Goal: Task Accomplishment & Management: Manage account settings

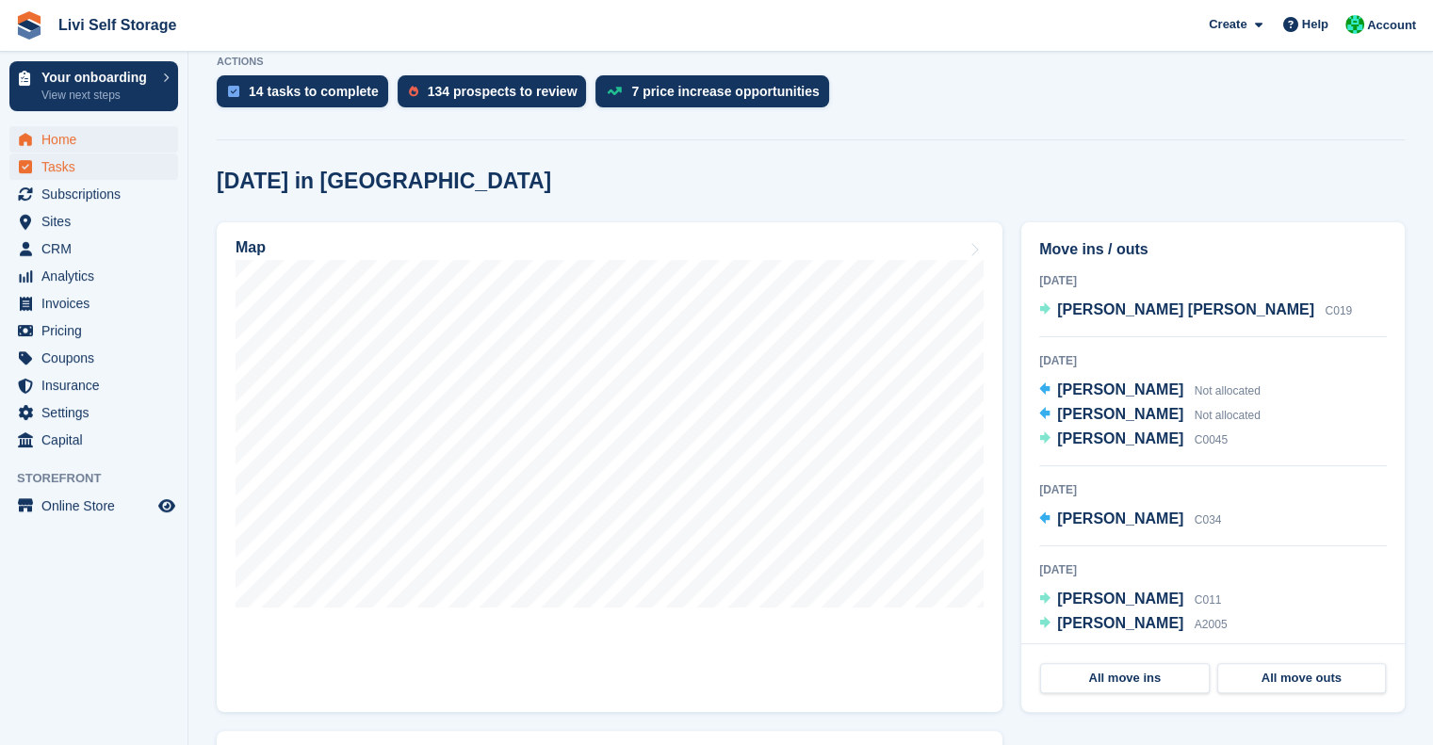
scroll to position [196, 0]
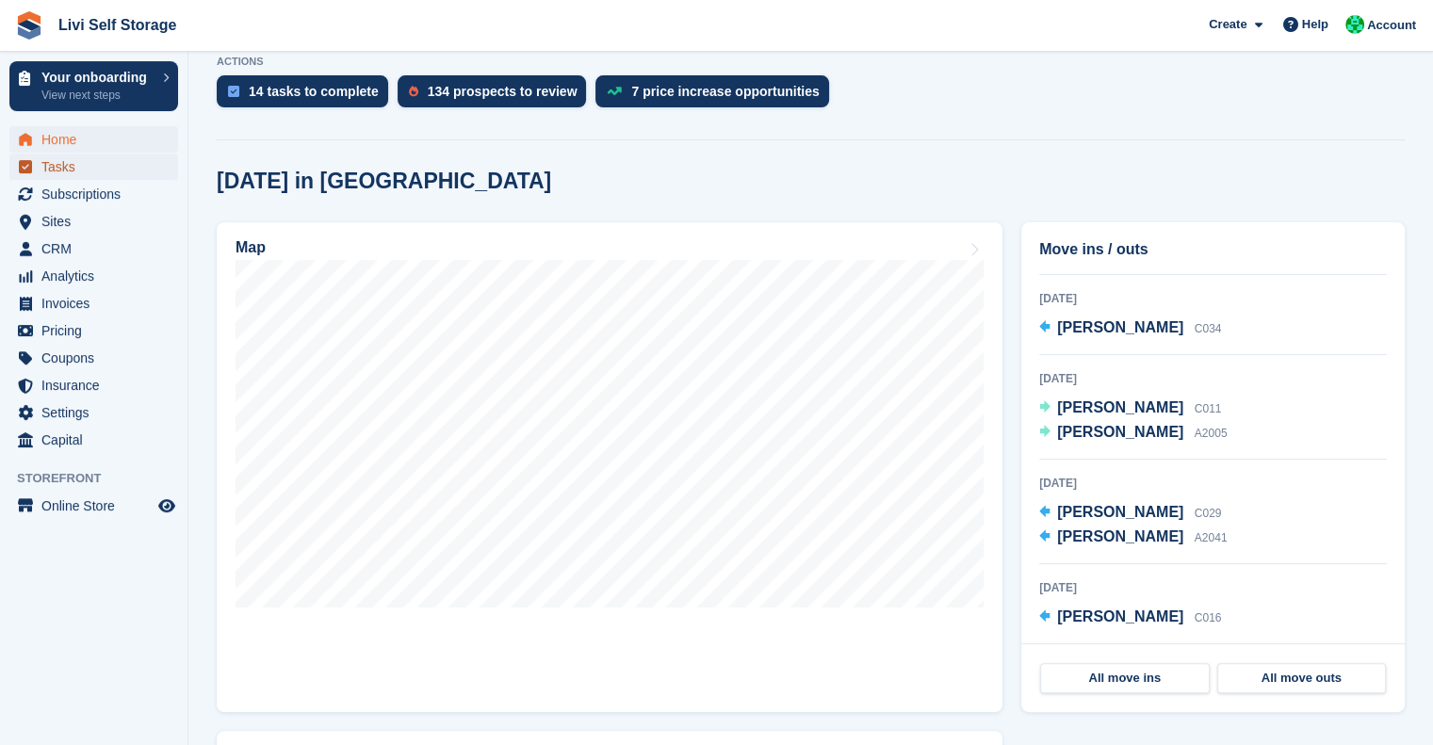
click at [59, 158] on span "Tasks" at bounding box center [97, 167] width 113 height 26
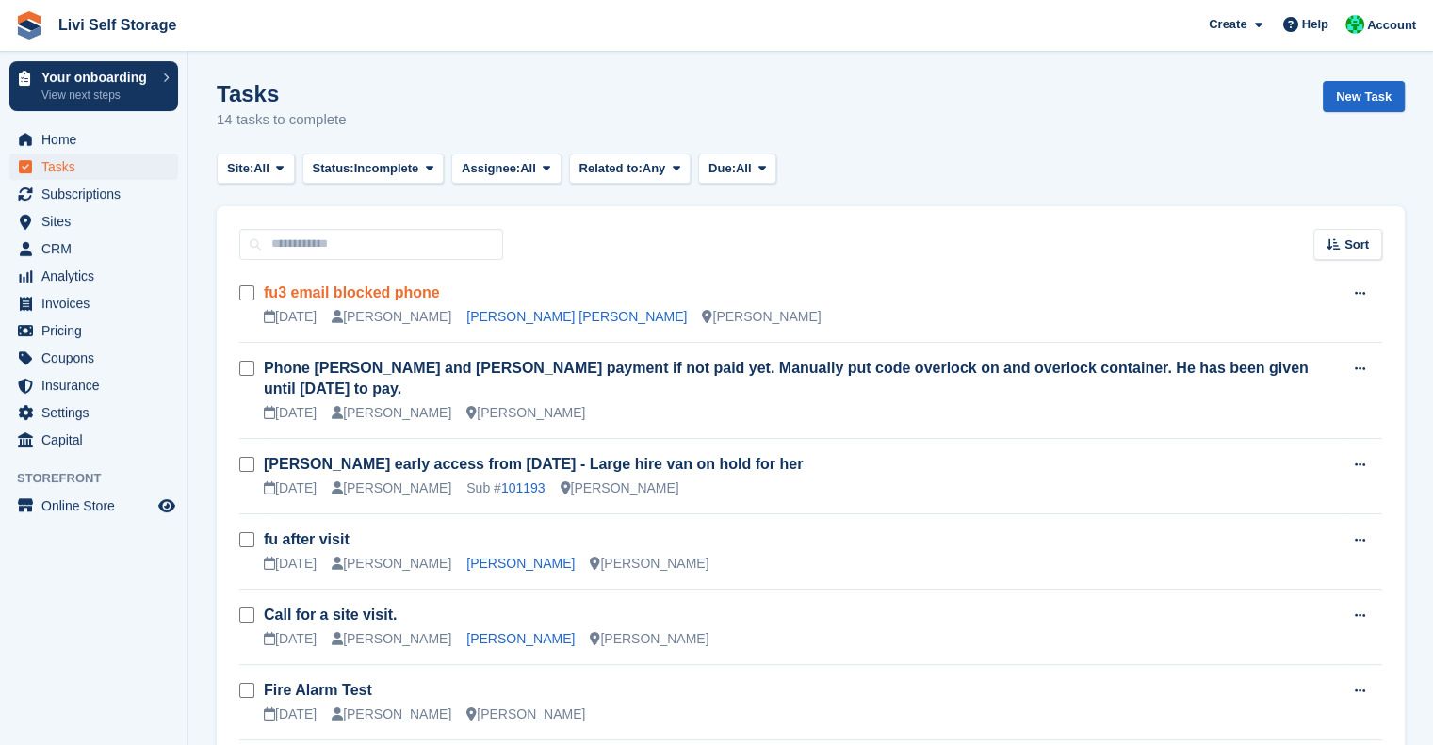
click at [373, 290] on link "fu3 email blocked phone" at bounding box center [352, 293] width 176 height 16
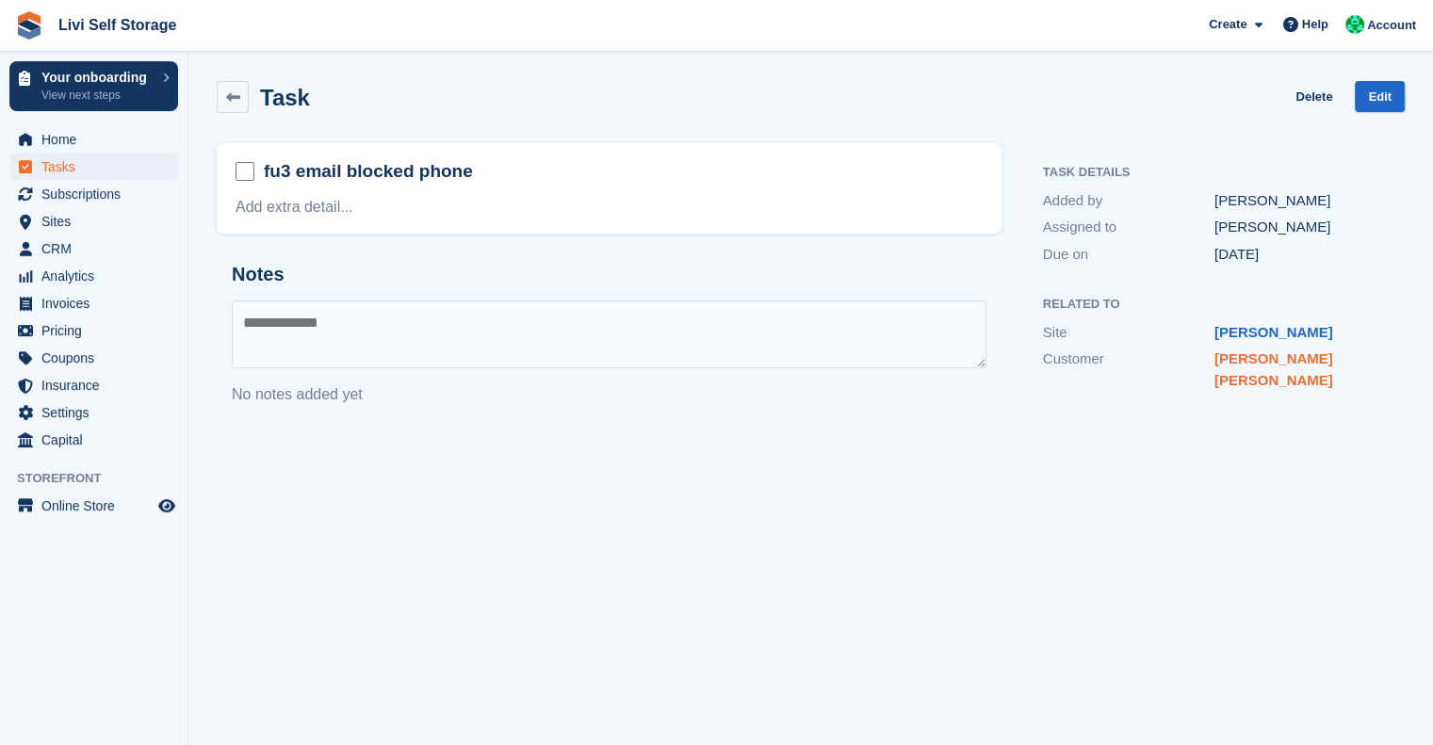
click at [1288, 360] on link "Diana mariana Gheorghe" at bounding box center [1273, 369] width 119 height 38
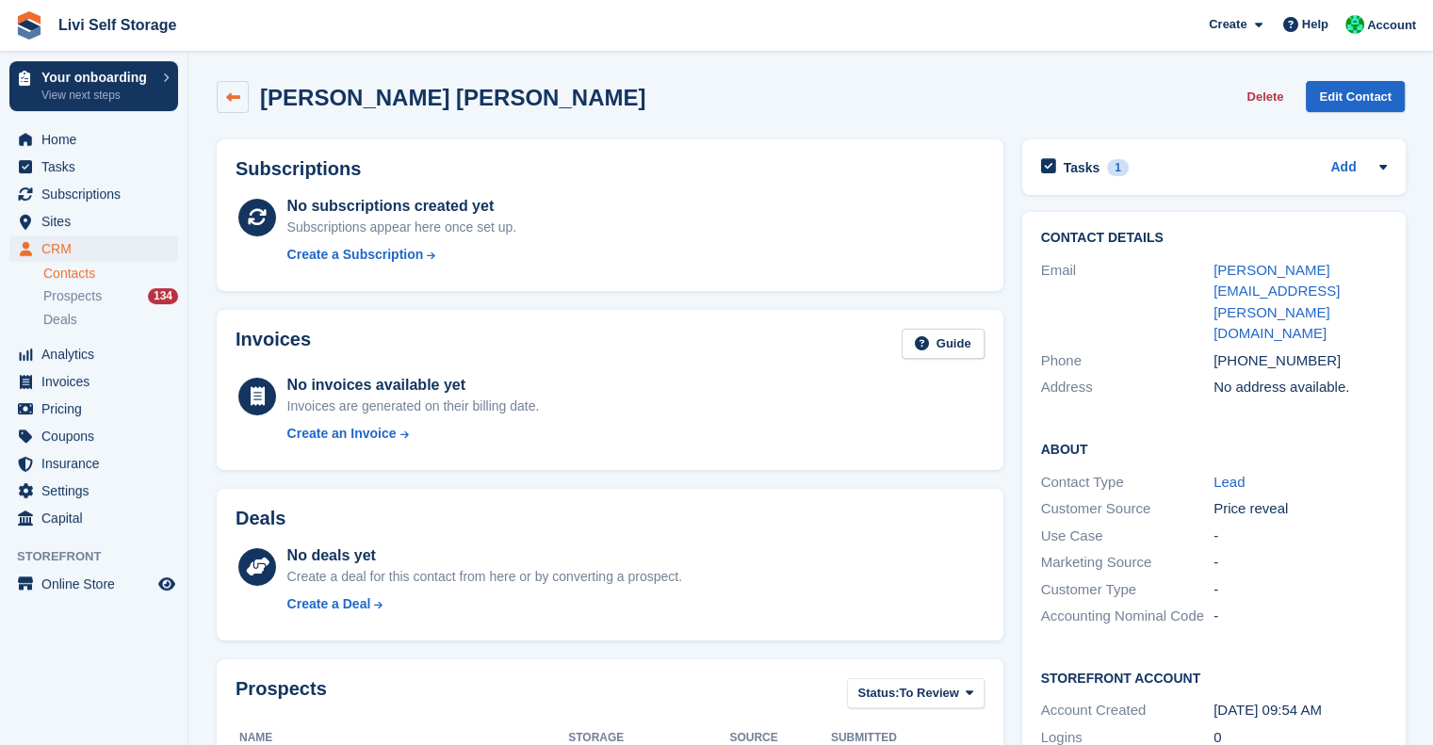
click at [219, 99] on link at bounding box center [233, 97] width 32 height 32
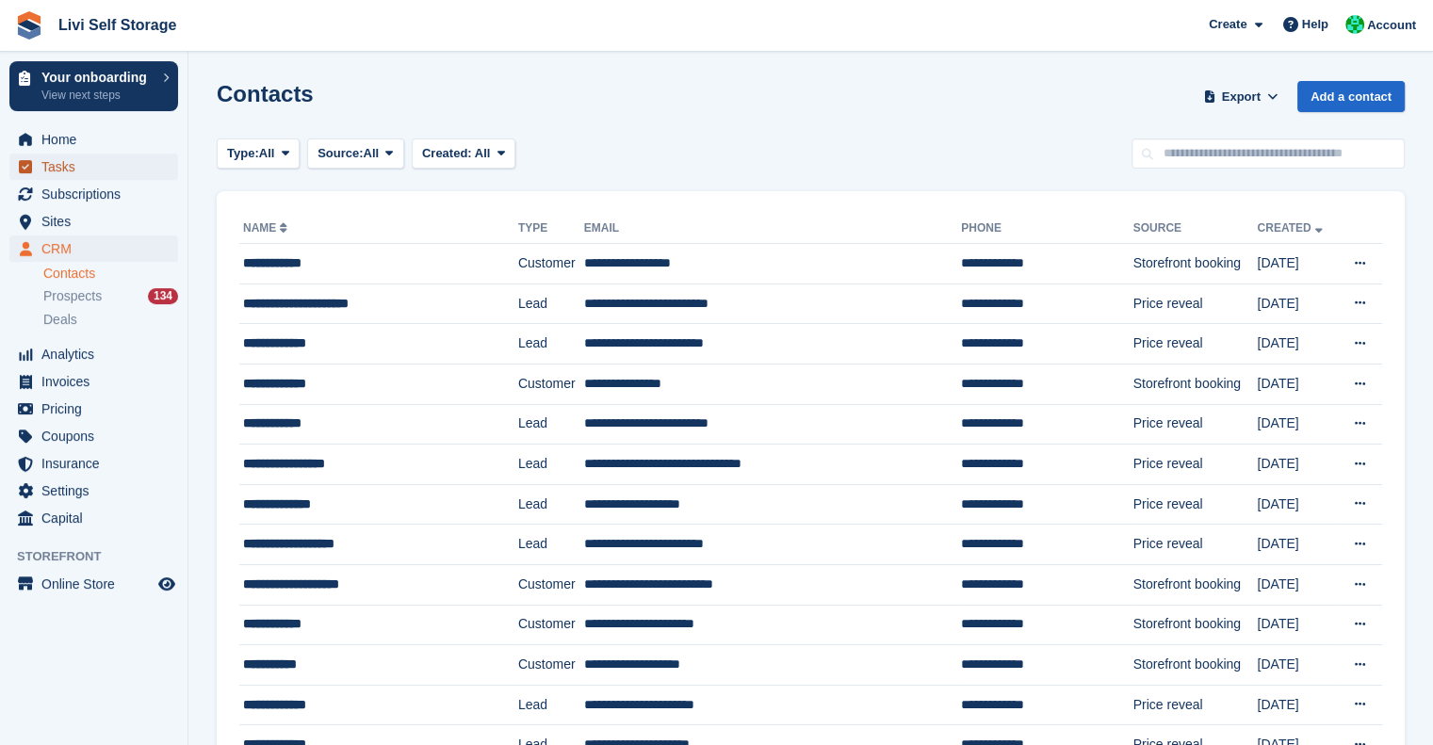
click at [48, 168] on span "Tasks" at bounding box center [97, 167] width 113 height 26
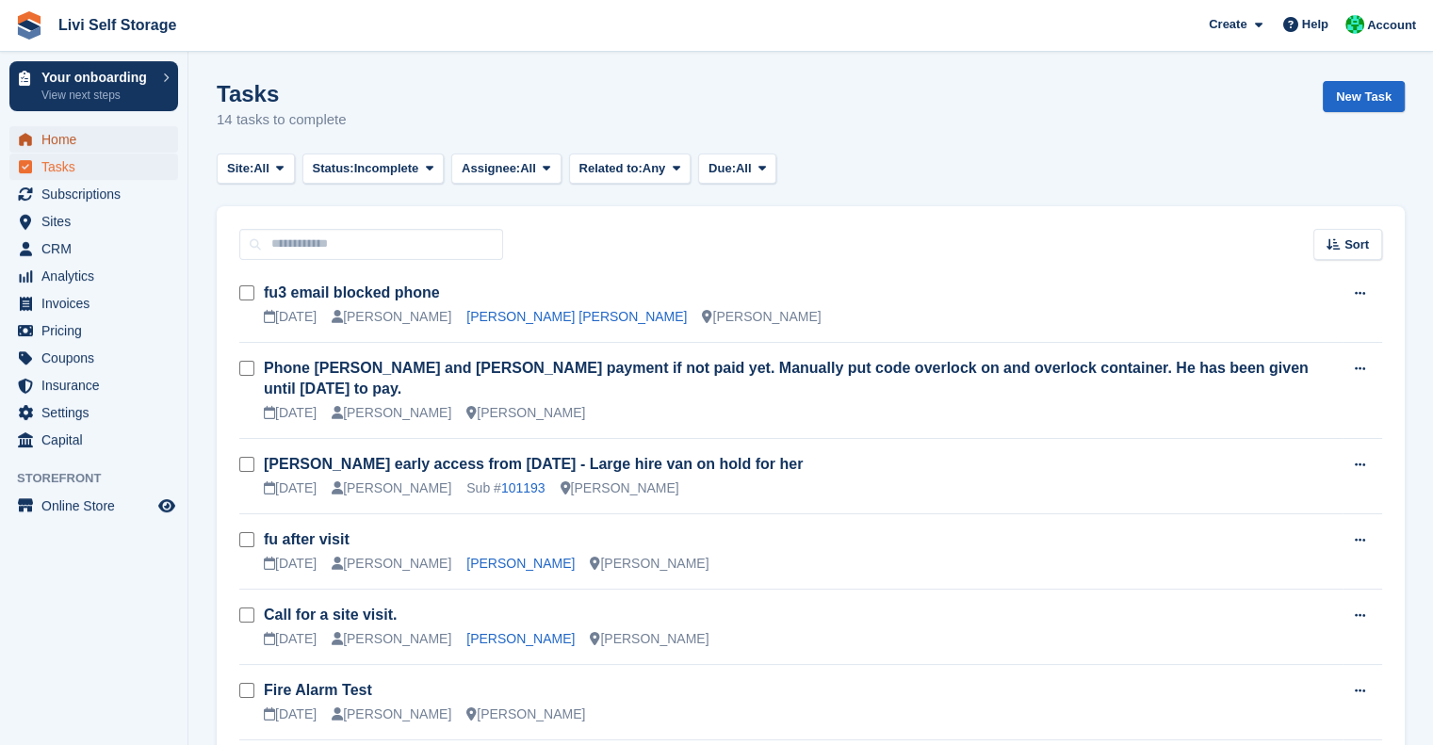
click at [119, 138] on span "Home" at bounding box center [97, 139] width 113 height 26
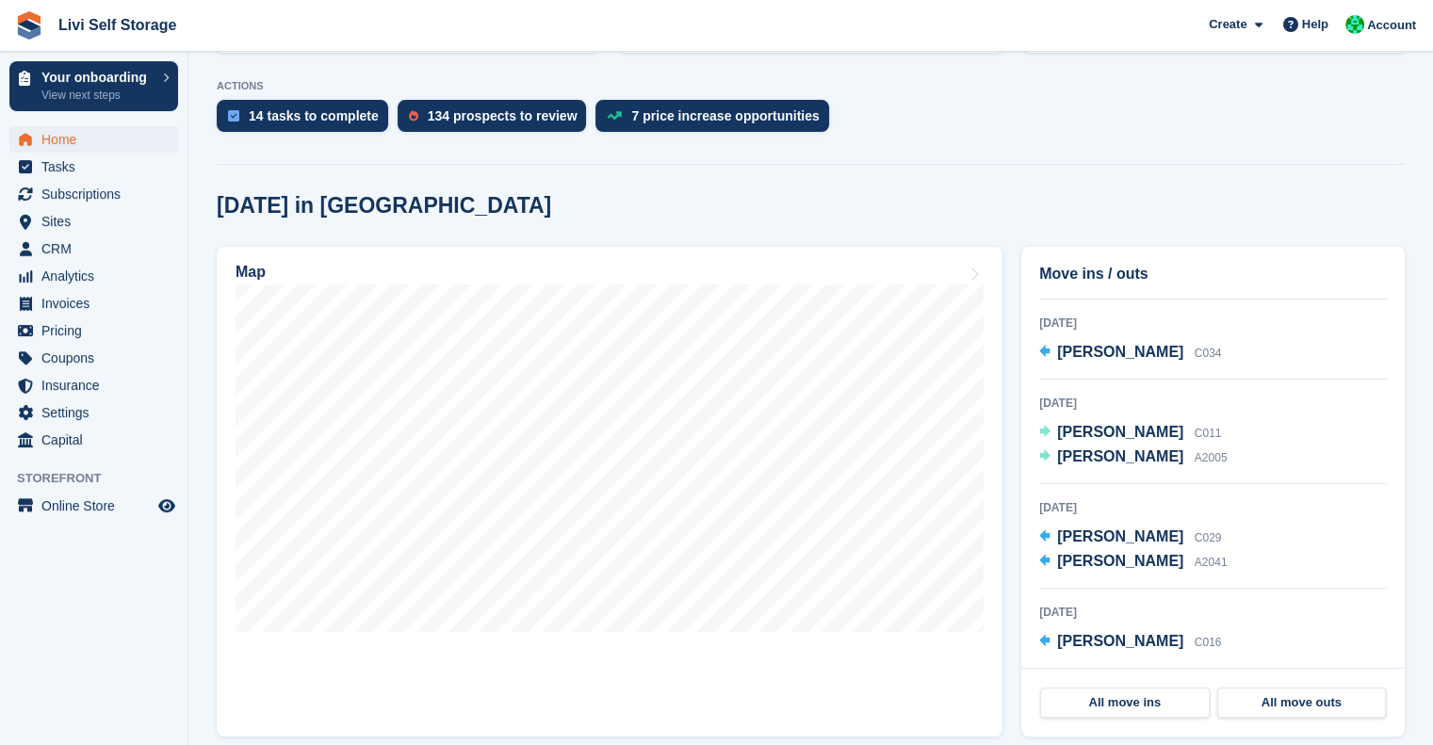
scroll to position [426, 0]
click at [1165, 706] on link "All move ins" at bounding box center [1125, 702] width 170 height 30
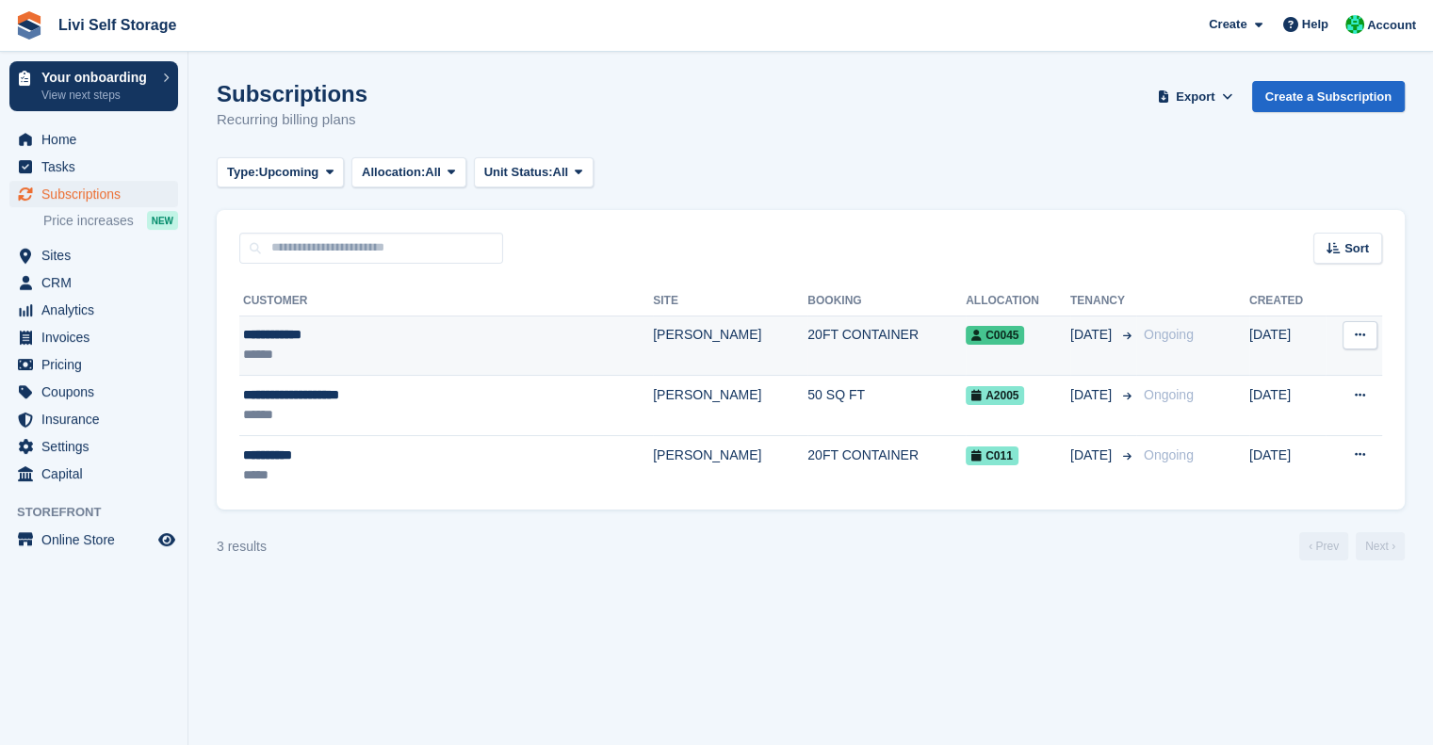
click at [391, 350] on div "******" at bounding box center [386, 355] width 286 height 20
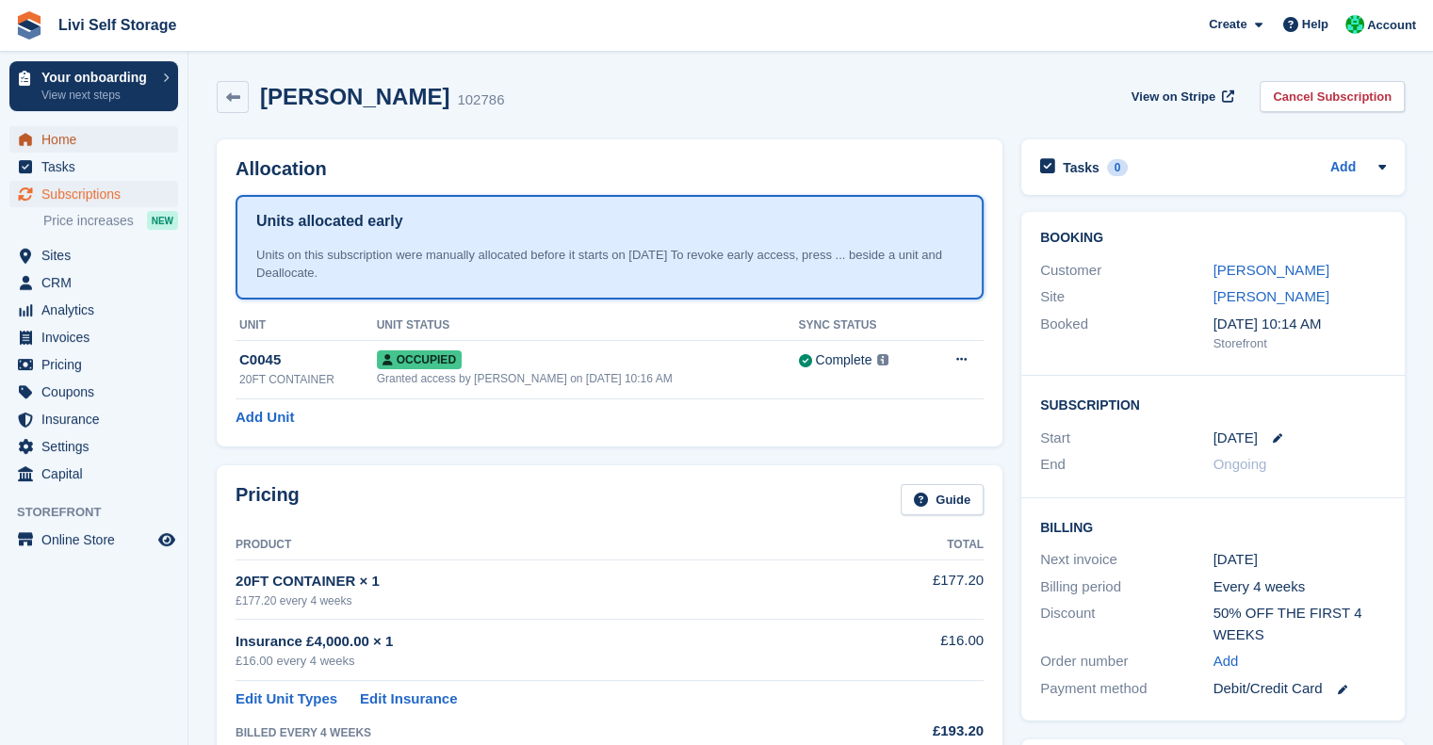
click at [90, 141] on span "Home" at bounding box center [97, 139] width 113 height 26
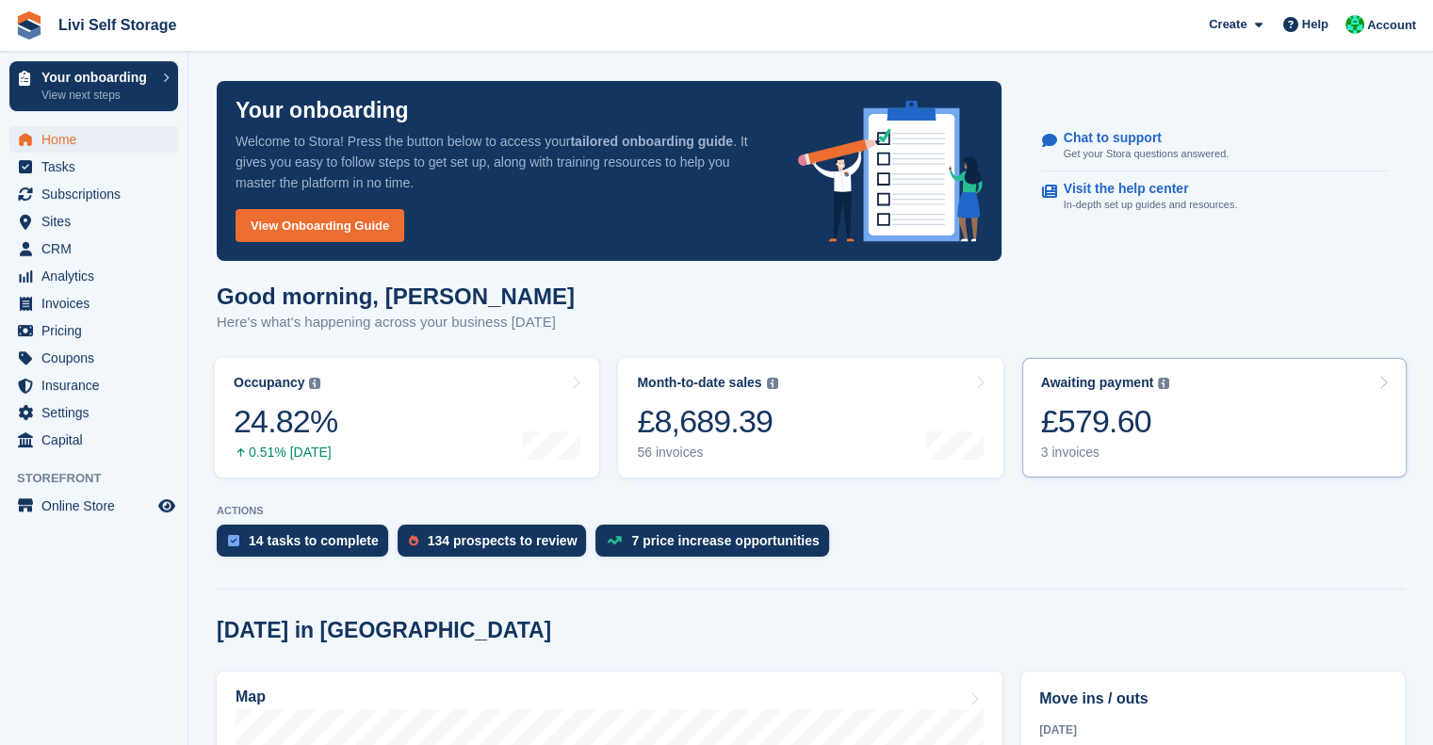
click at [1106, 440] on div "£579.60" at bounding box center [1105, 421] width 129 height 39
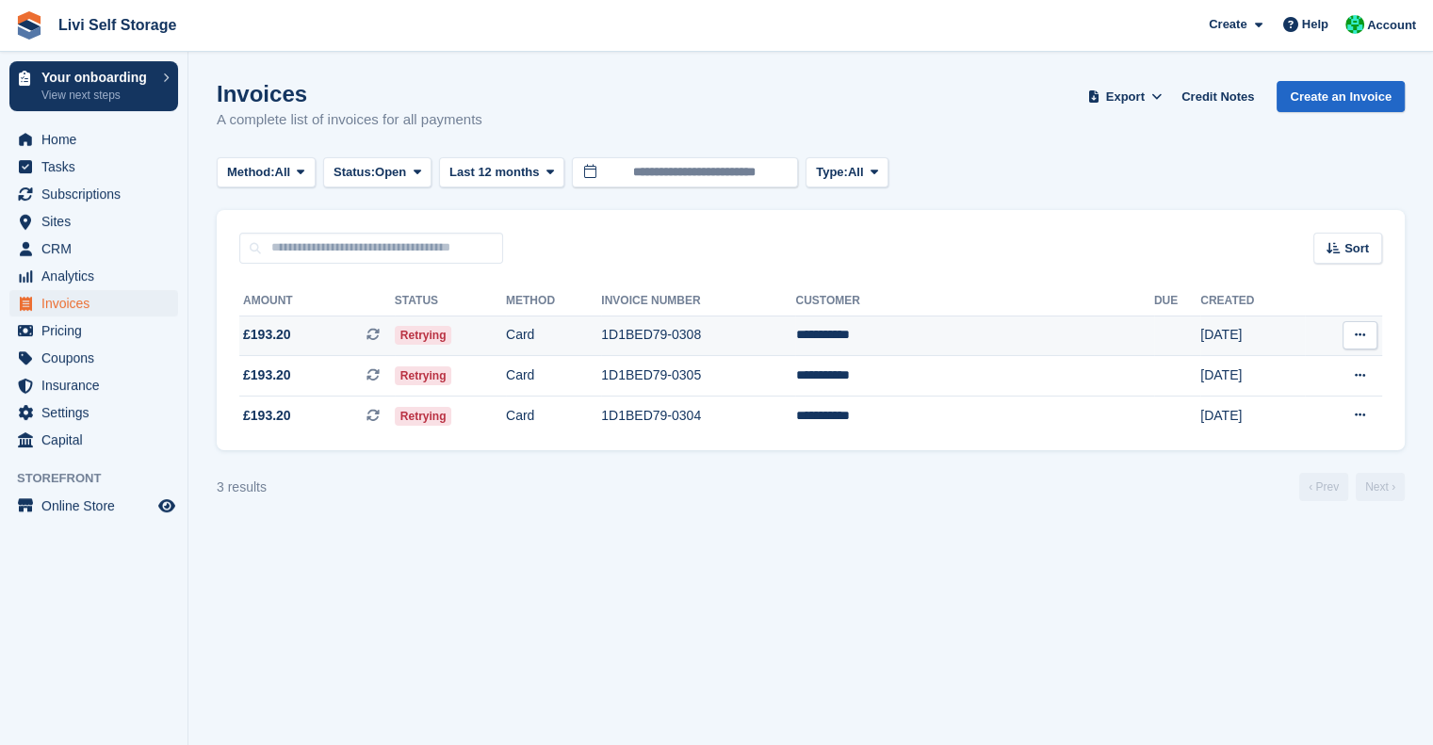
click at [961, 332] on td "**********" at bounding box center [974, 336] width 358 height 41
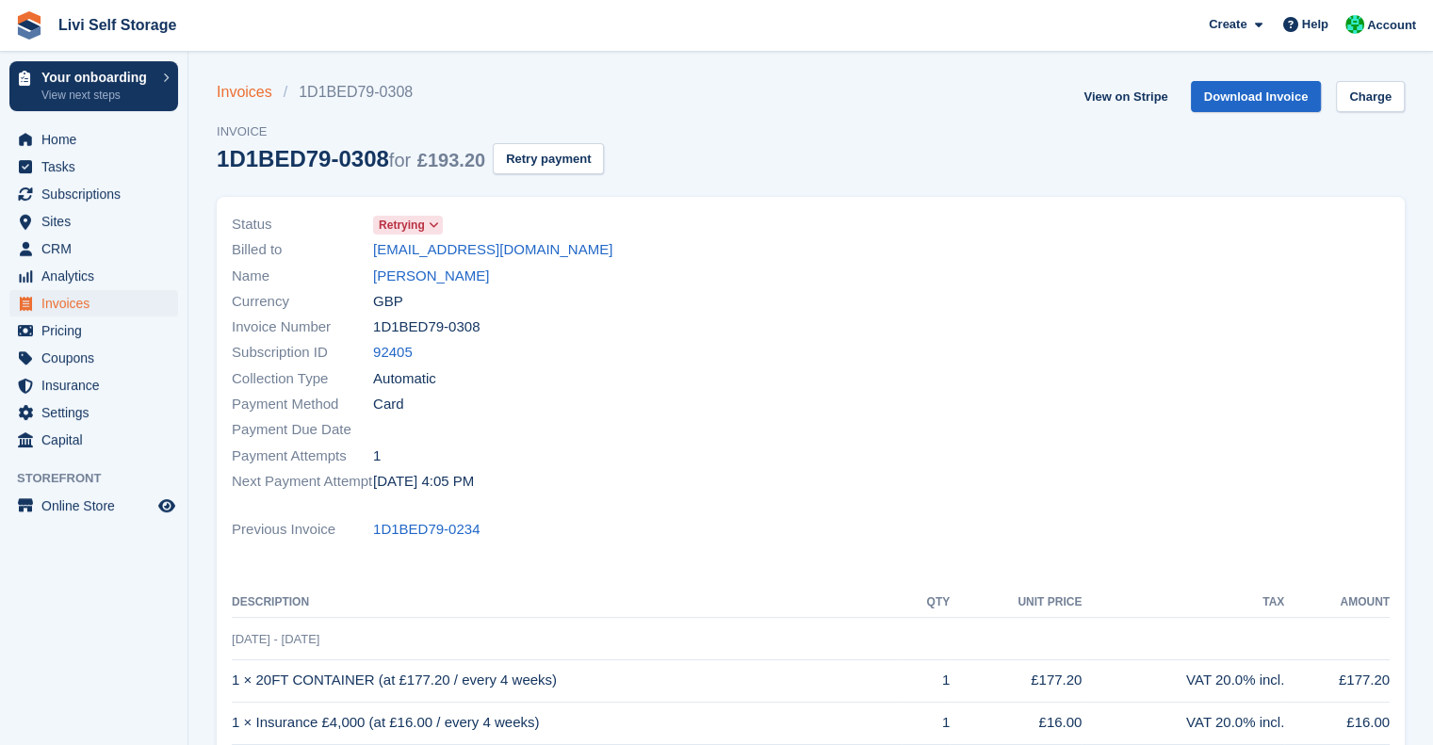
click at [253, 97] on link "Invoices" at bounding box center [250, 92] width 67 height 23
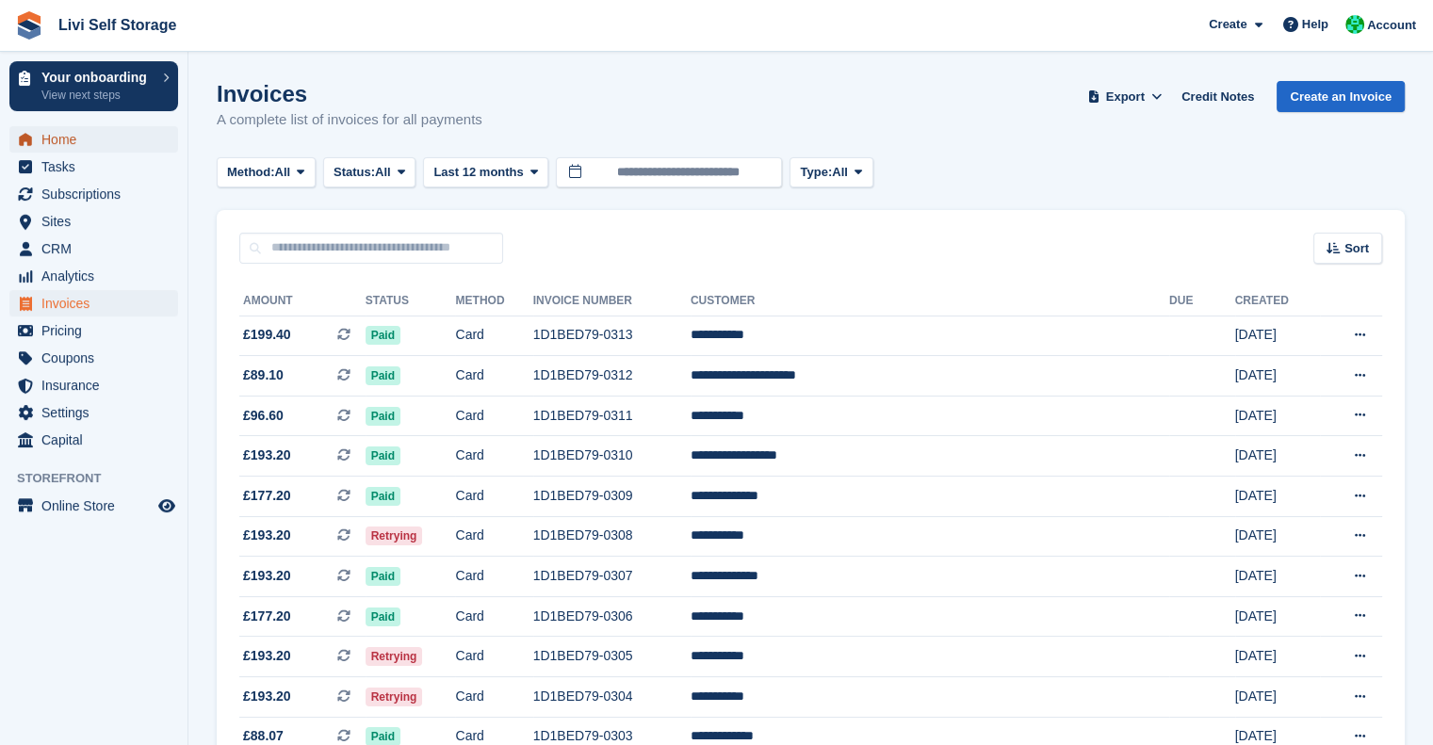
click at [57, 140] on span "Home" at bounding box center [97, 139] width 113 height 26
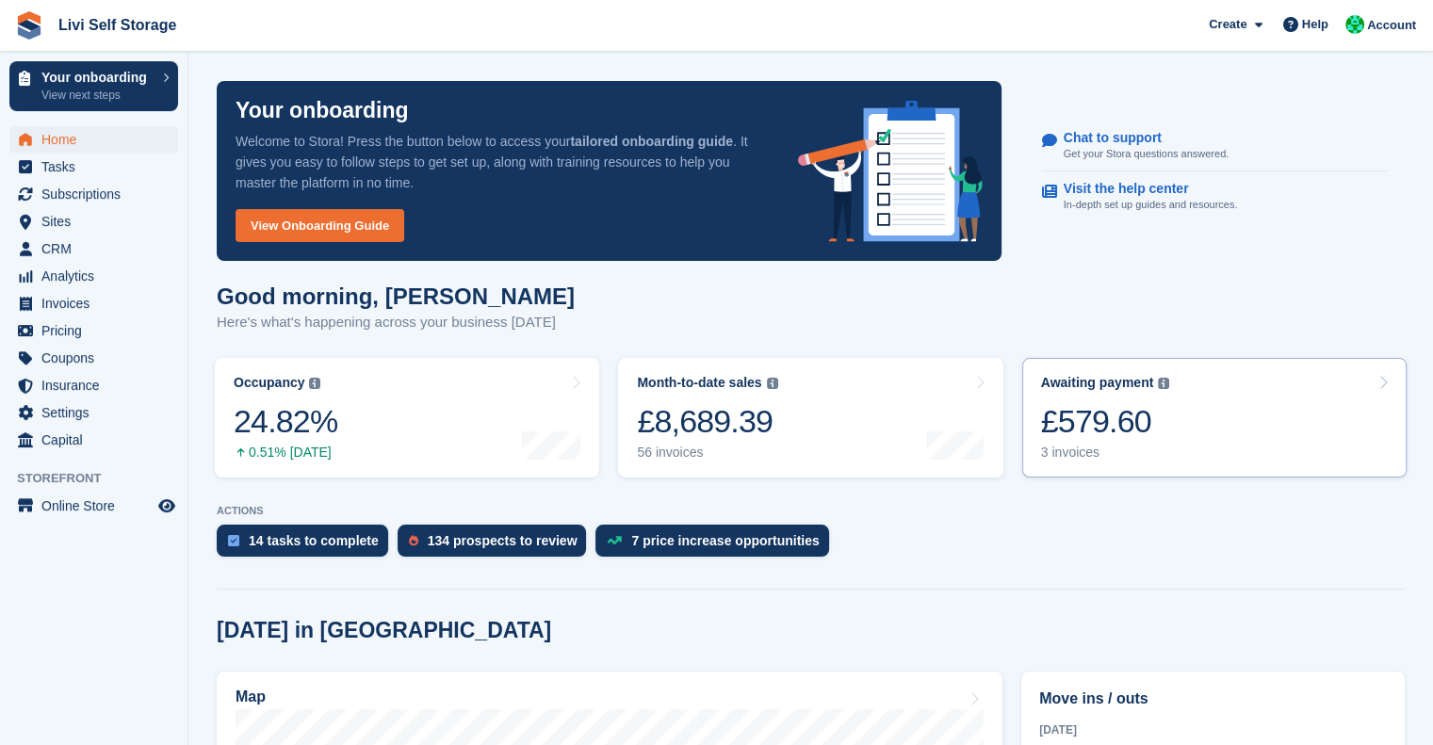
click at [1074, 358] on link "Awaiting payment The total outstanding balance on all open invoices. £579.60 3 …" at bounding box center [1214, 418] width 384 height 120
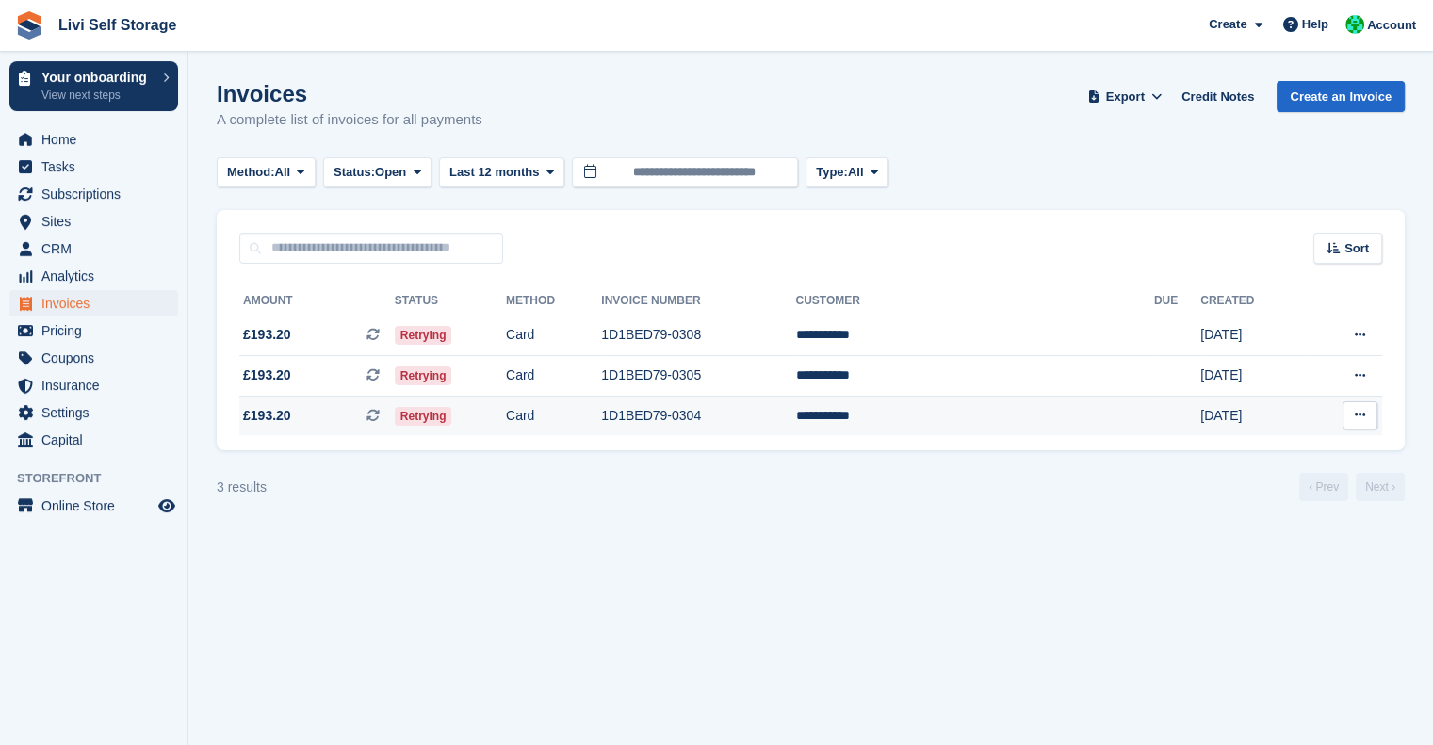
click at [725, 424] on td "1D1BED79-0304" at bounding box center [698, 416] width 194 height 40
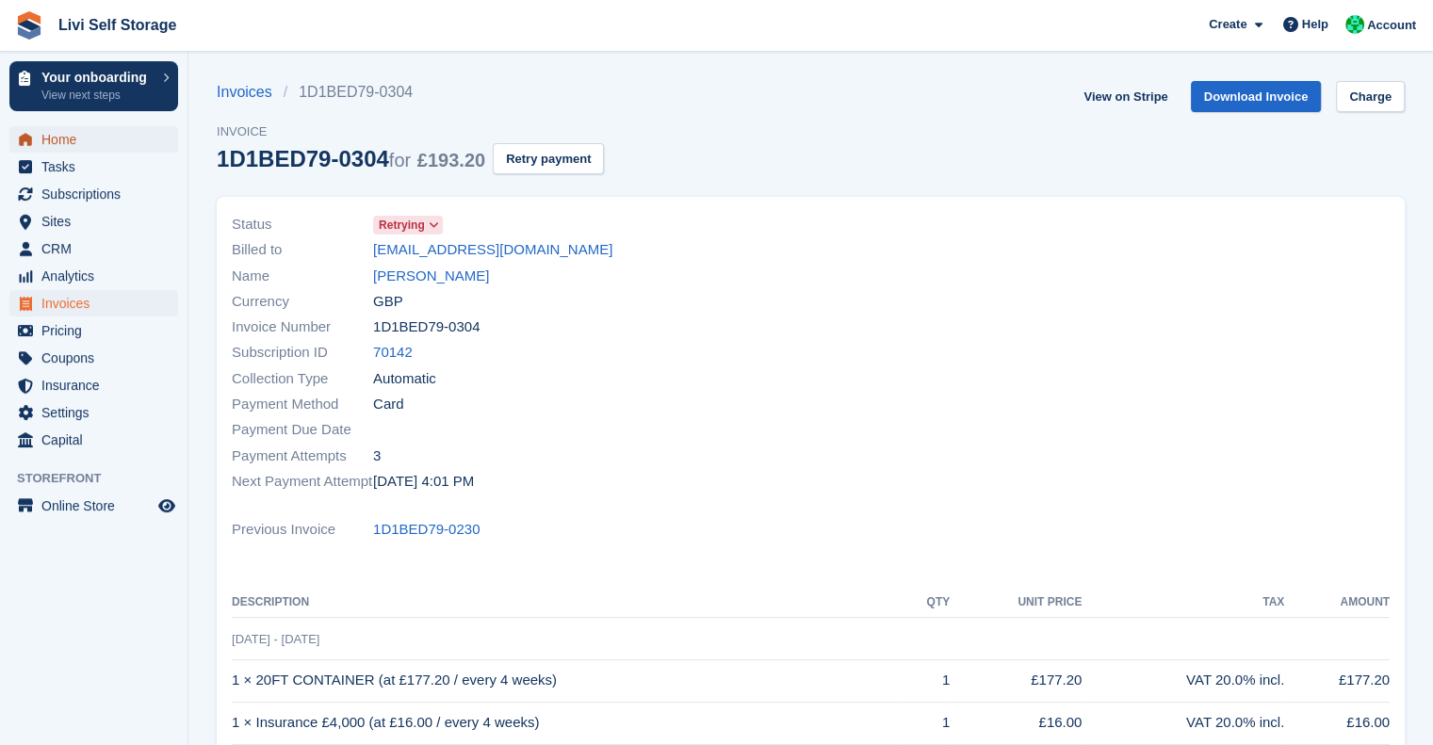
click at [64, 141] on span "Home" at bounding box center [97, 139] width 113 height 26
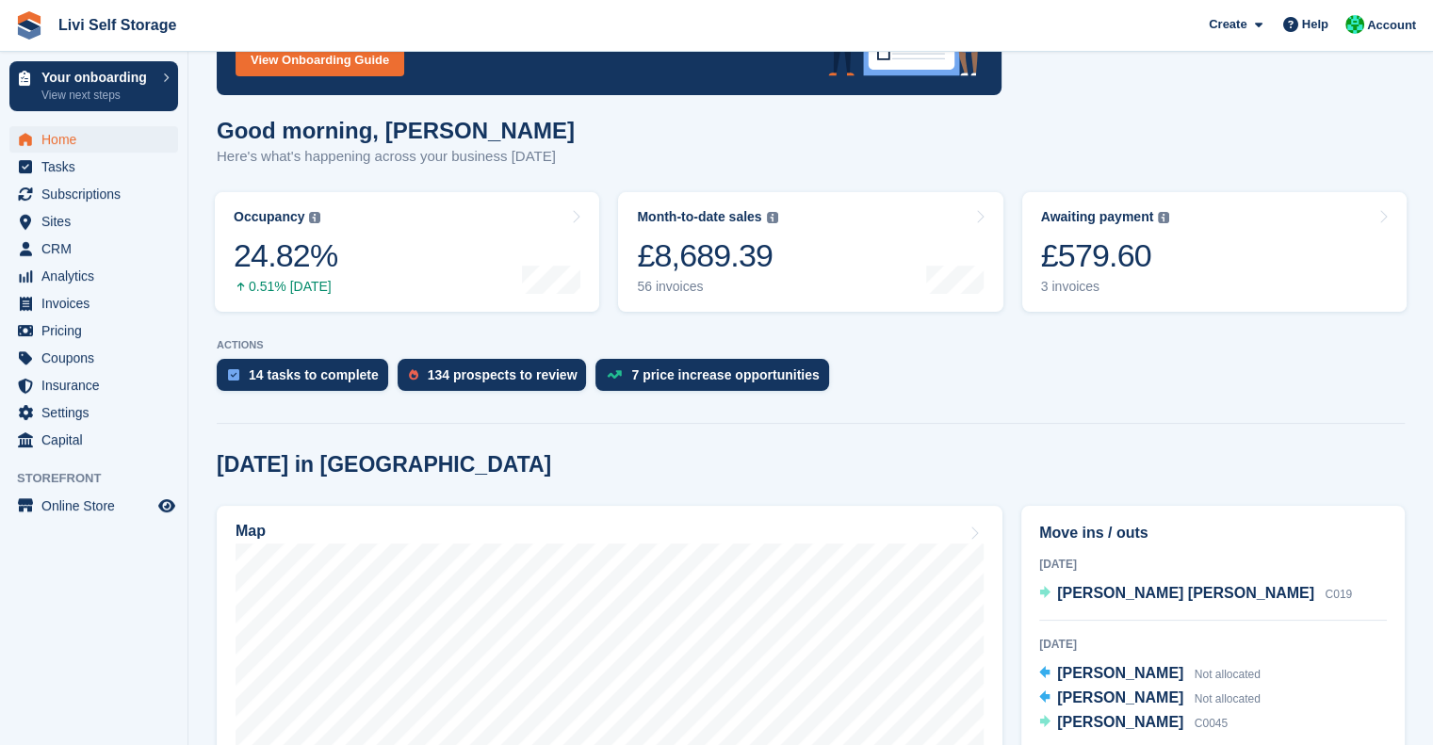
scroll to position [141, 0]
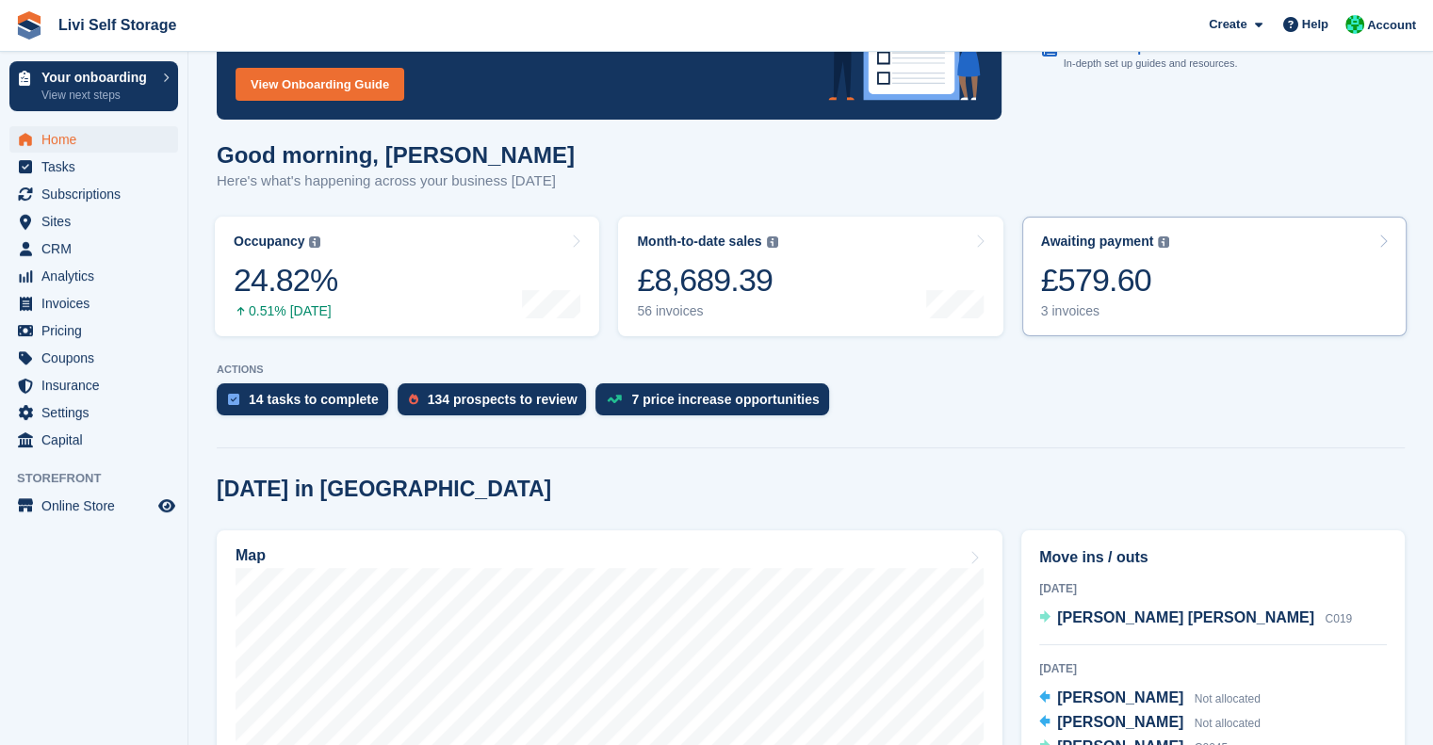
click at [1076, 287] on div "£579.60" at bounding box center [1105, 280] width 129 height 39
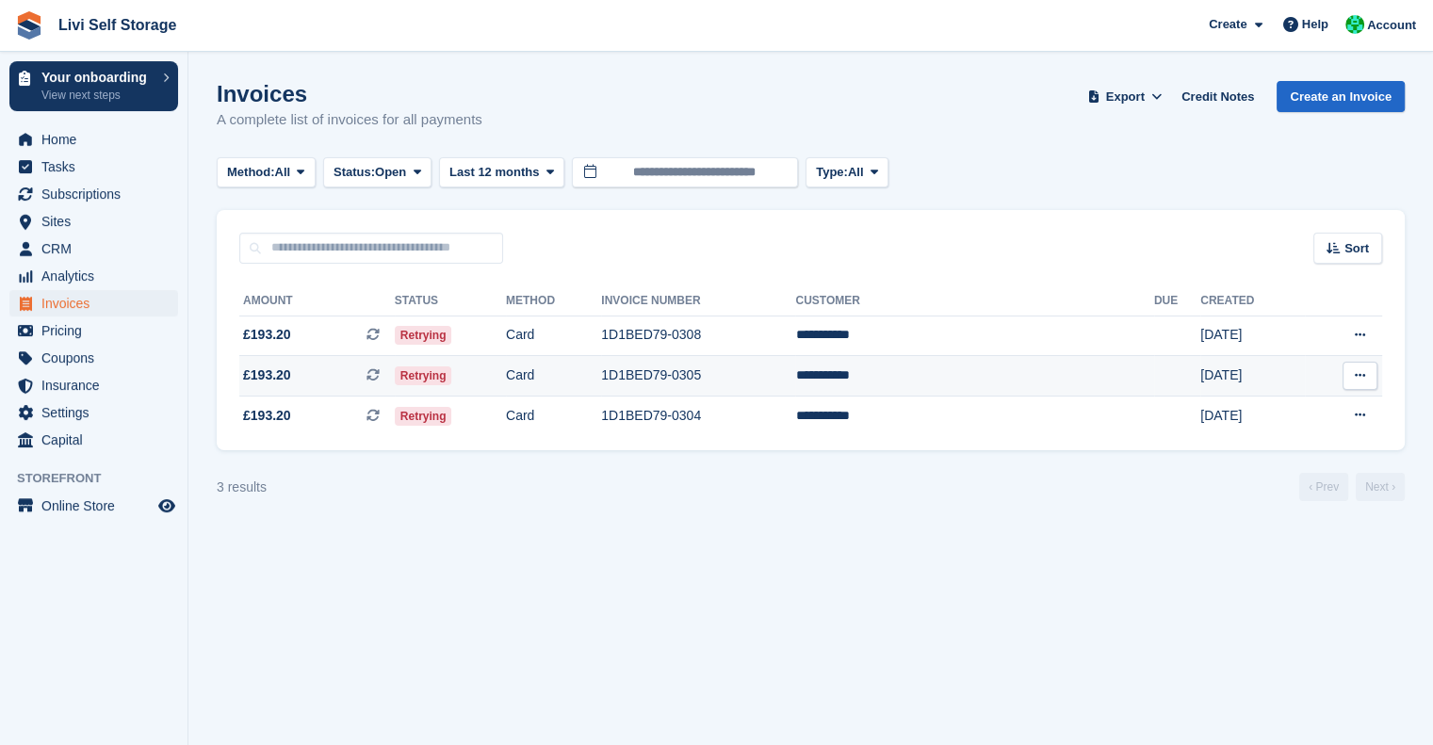
click at [789, 379] on td "1D1BED79-0305" at bounding box center [698, 376] width 194 height 41
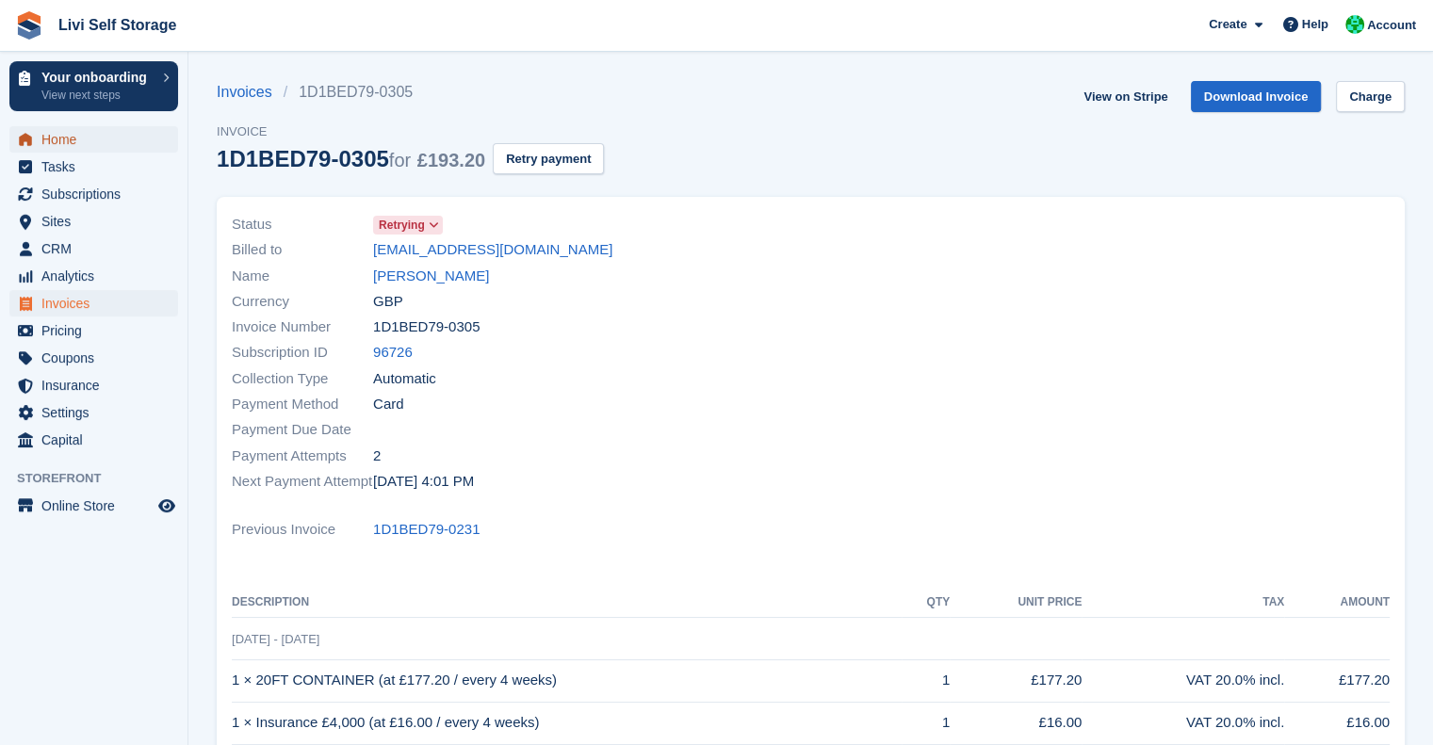
click at [48, 142] on span "Home" at bounding box center [97, 139] width 113 height 26
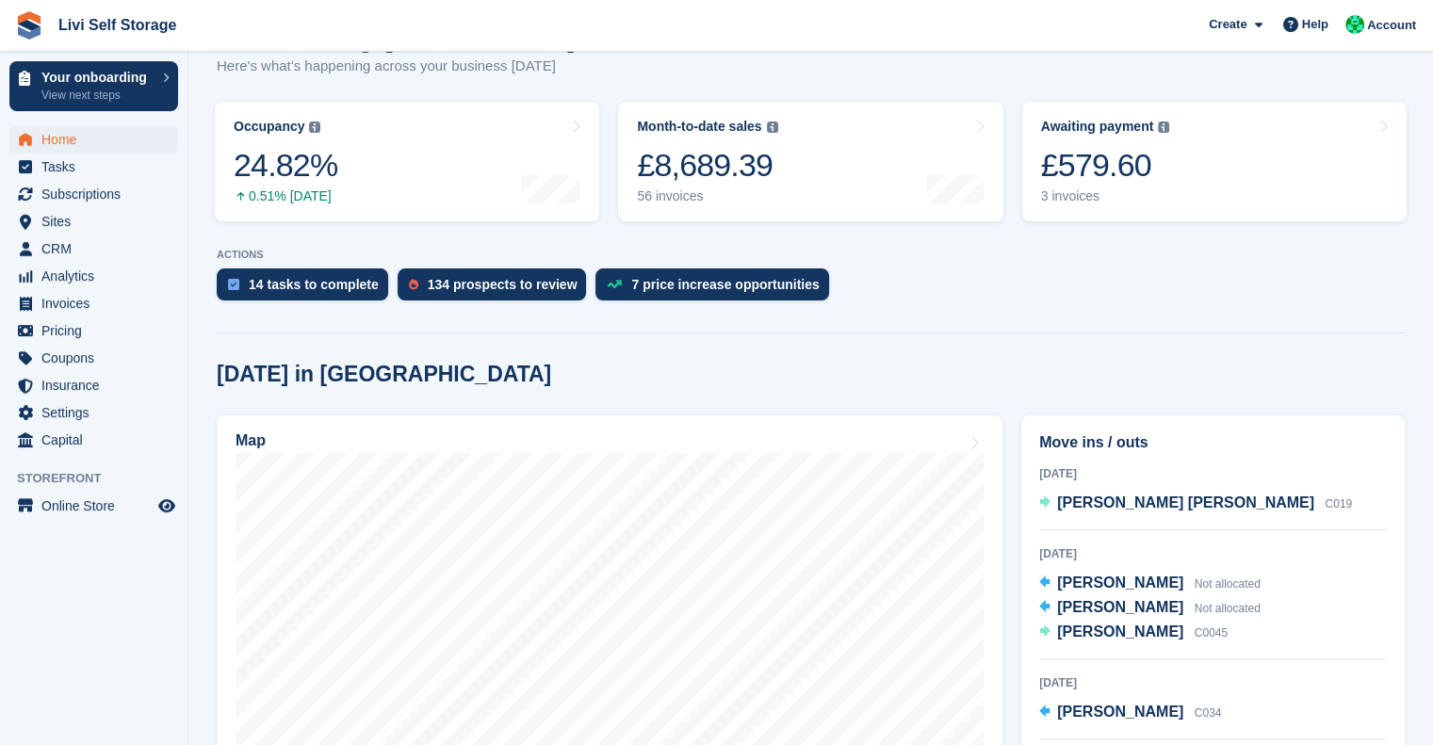
scroll to position [268, 0]
